Goal: Task Accomplishment & Management: Use online tool/utility

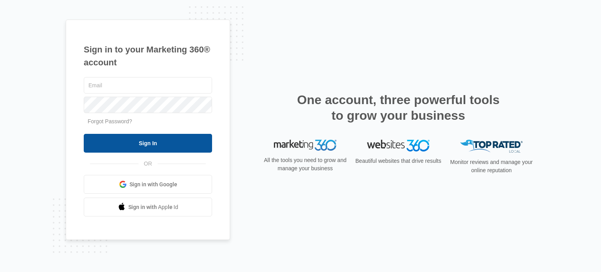
type input "[EMAIL_ADDRESS][DOMAIN_NAME]"
click at [129, 140] on input "Sign In" at bounding box center [148, 143] width 128 height 19
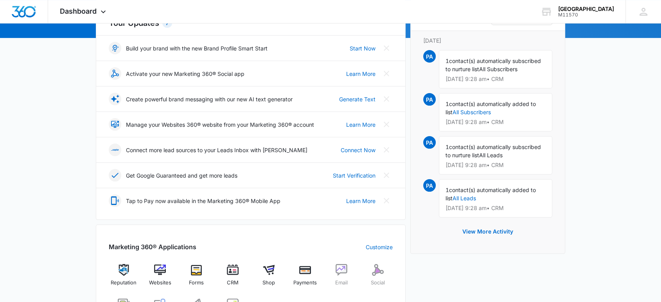
scroll to position [304, 0]
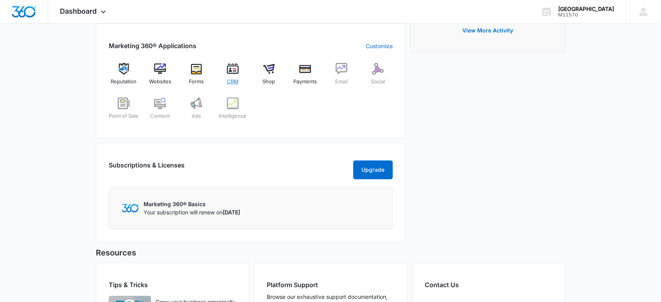
click at [232, 81] on span "CRM" at bounding box center [233, 82] width 12 height 8
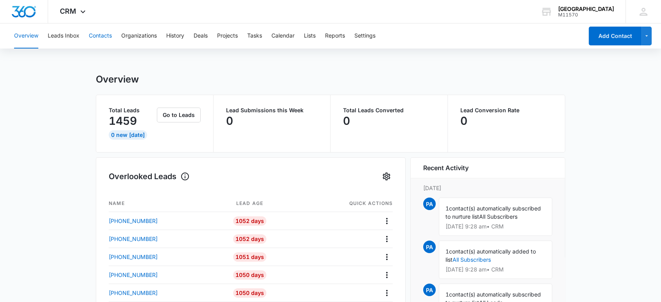
click at [103, 32] on button "Contacts" at bounding box center [100, 35] width 23 height 25
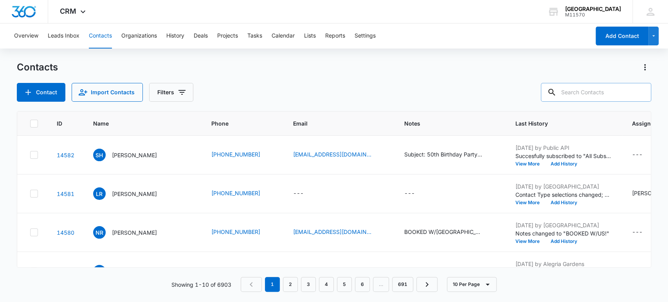
click at [577, 93] on input "text" at bounding box center [596, 92] width 110 height 19
type input "[PHONE_NUMBER]"
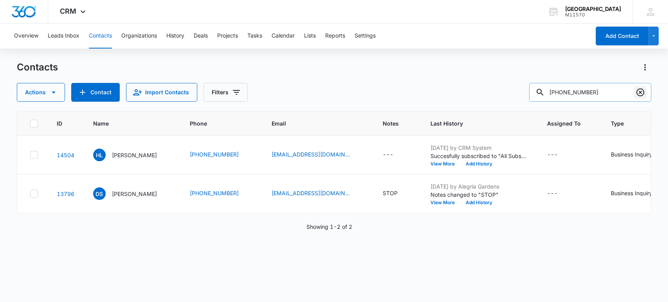
click at [642, 92] on icon "Clear" at bounding box center [639, 92] width 9 height 9
